Goal: Task Accomplishment & Management: Manage account settings

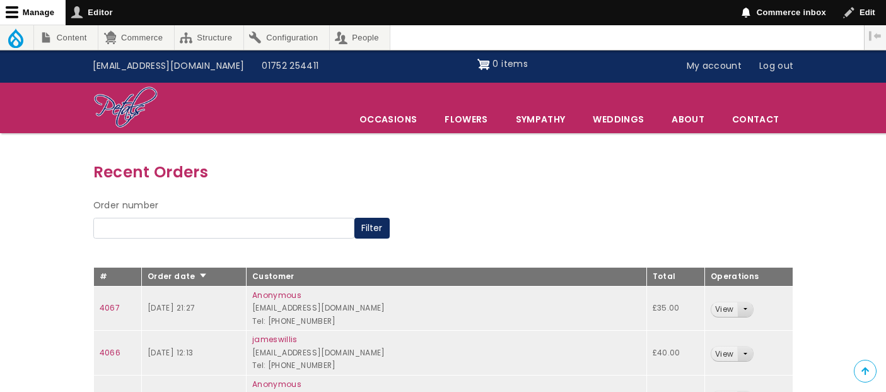
scroll to position [70, 0]
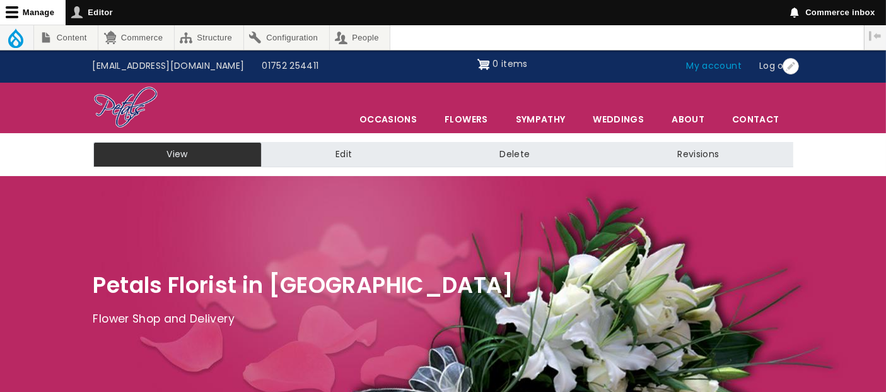
click at [707, 65] on link "My account" at bounding box center [714, 66] width 73 height 24
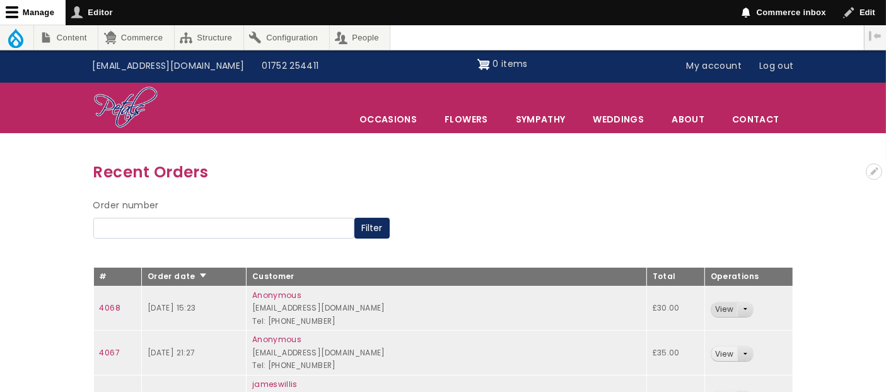
click at [712, 308] on link "View" at bounding box center [725, 309] width 26 height 15
